Goal: Find specific page/section: Find specific page/section

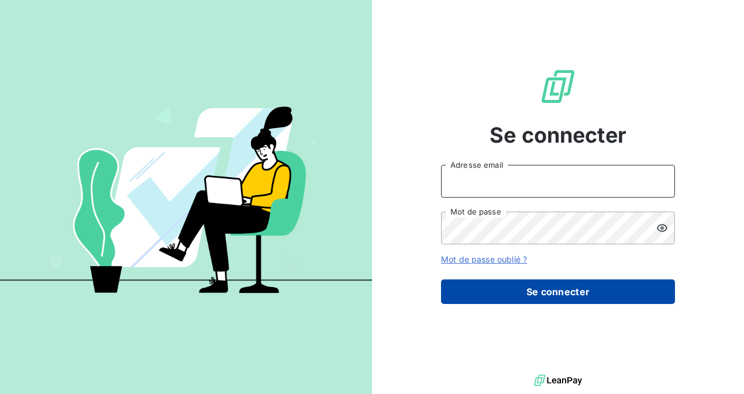
type input "szebina@rcigroup.fr"
click at [507, 289] on button "Se connecter" at bounding box center [558, 292] width 234 height 25
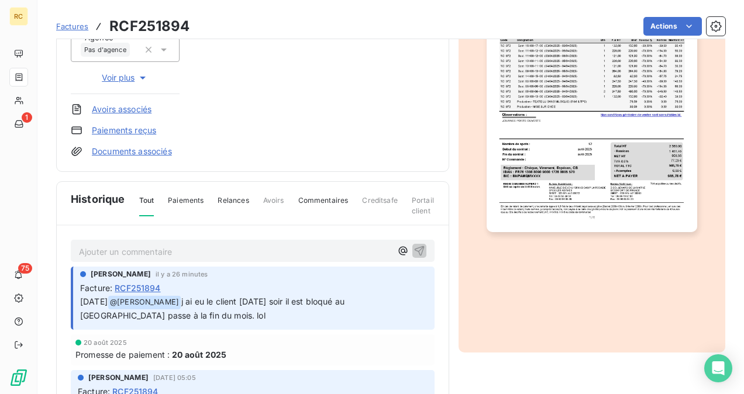
scroll to position [308, 0]
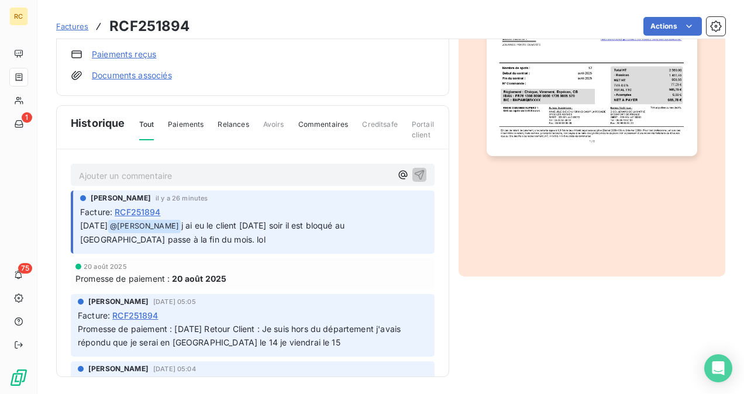
click at [164, 170] on p "Ajouter un commentaire ﻿" at bounding box center [235, 175] width 312 height 15
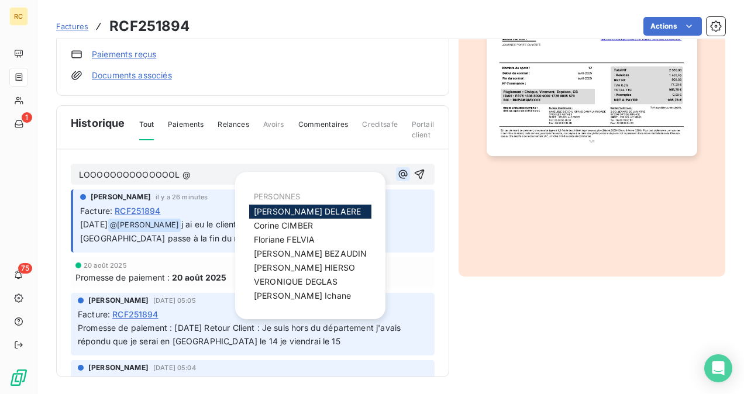
click at [397, 168] on icon "button" at bounding box center [403, 174] width 12 height 12
click at [310, 208] on span "[PERSON_NAME]" at bounding box center [307, 212] width 107 height 10
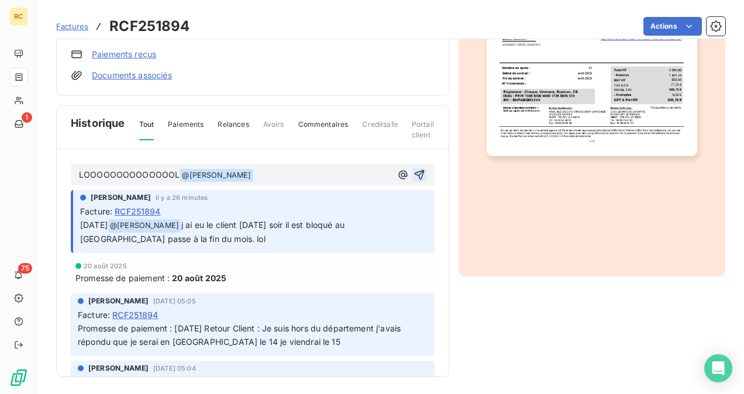
click at [414, 170] on icon "button" at bounding box center [420, 175] width 12 height 12
